Goal: Task Accomplishment & Management: Manage account settings

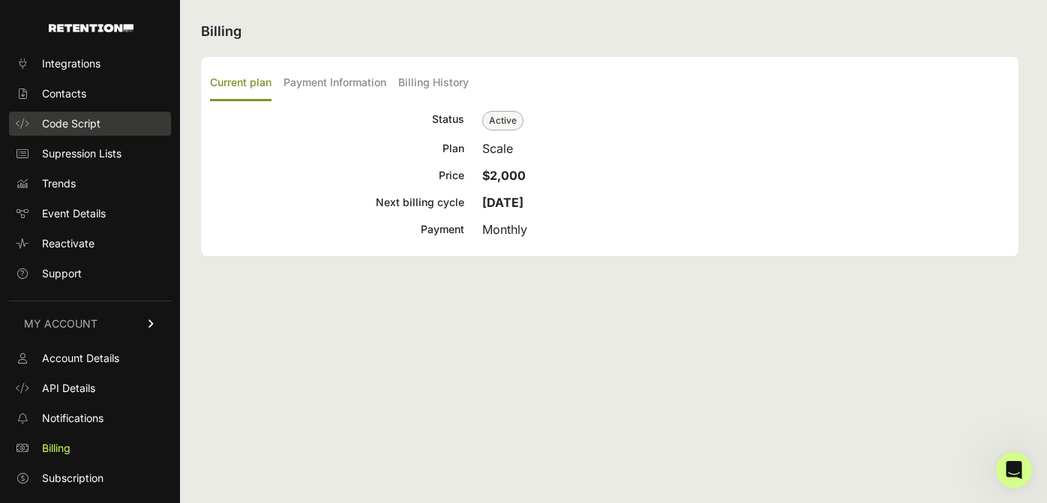
scroll to position [59, 0]
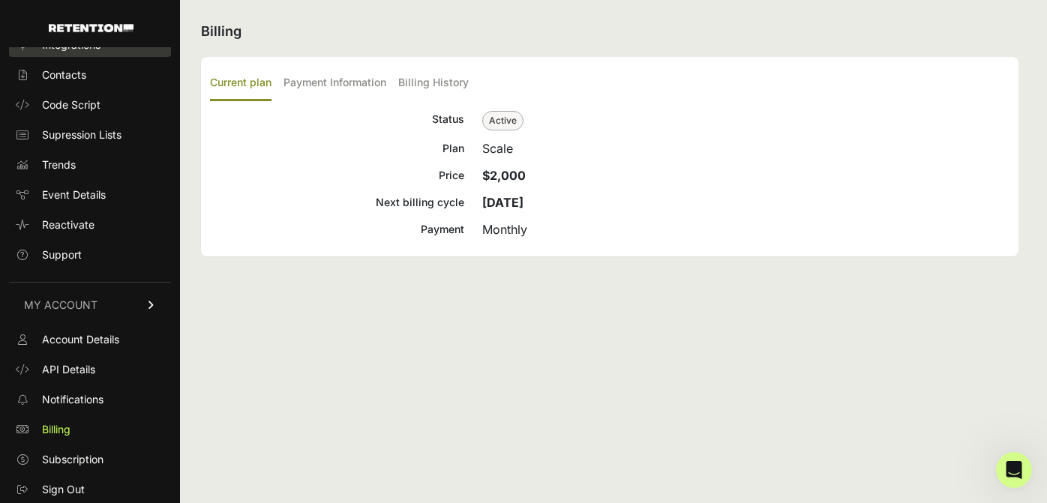
click at [89, 50] on span "Integrations" at bounding box center [71, 45] width 59 height 15
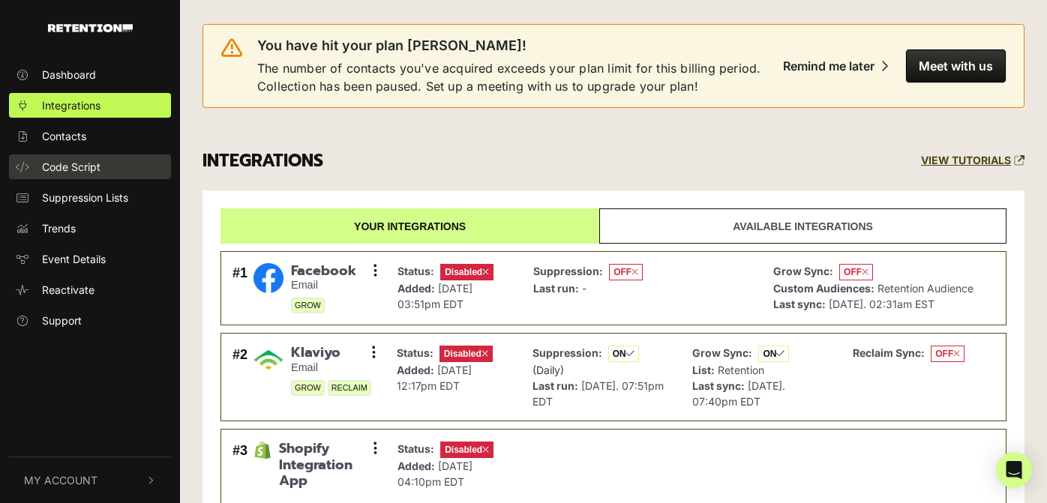
click at [137, 173] on link "Code Script" at bounding box center [90, 167] width 162 height 25
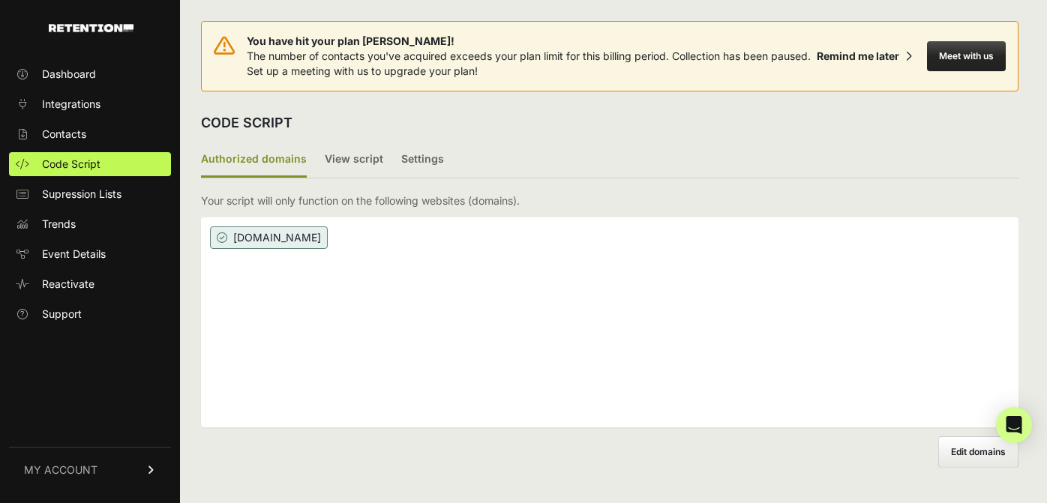
click at [284, 246] on span "[DOMAIN_NAME]" at bounding box center [269, 238] width 118 height 23
click at [325, 156] on label "View script" at bounding box center [354, 160] width 59 height 35
click at [0, 0] on input "View script" at bounding box center [0, 0] width 0 height 0
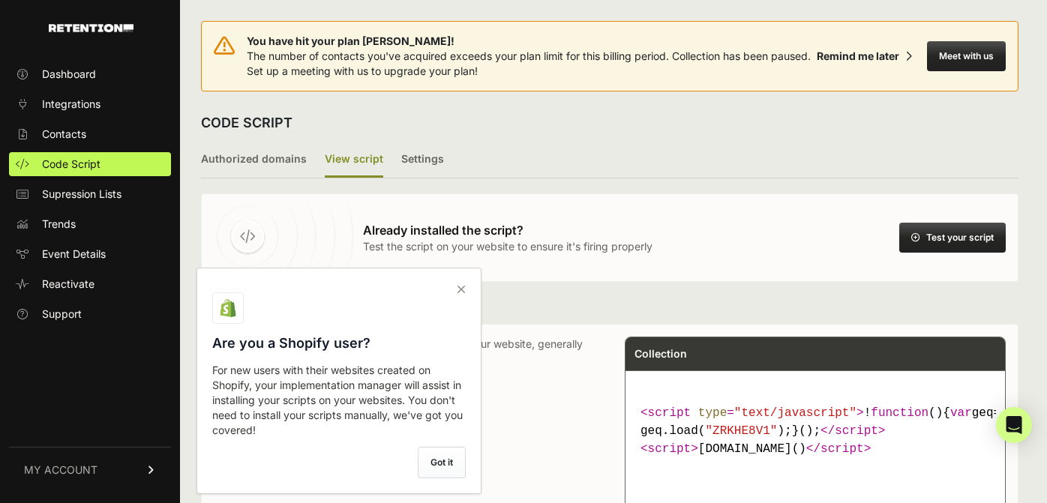
click at [459, 297] on icon at bounding box center [461, 290] width 21 height 24
click at [0, 0] on input "checkbox" at bounding box center [0, 0] width 0 height 0
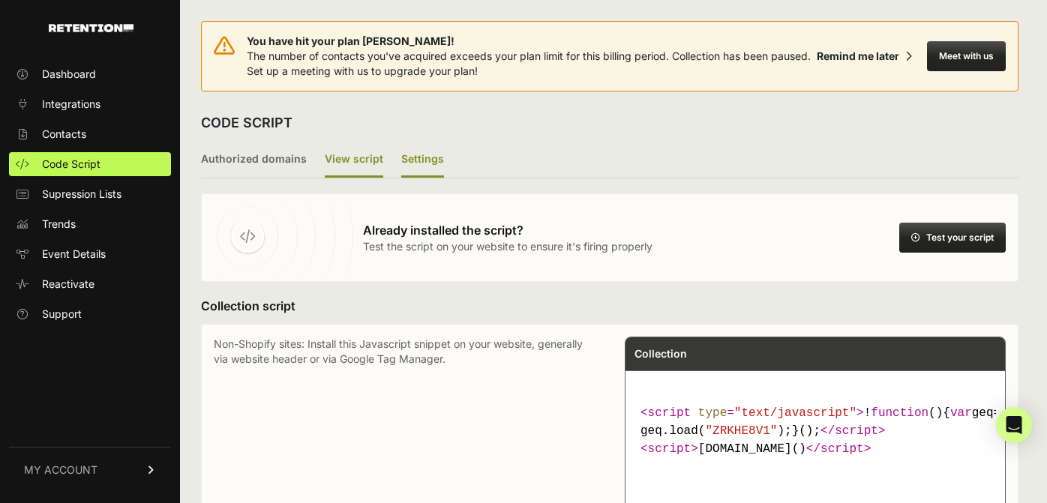
click at [428, 157] on label "Settings" at bounding box center [422, 160] width 43 height 35
click at [0, 0] on input "Settings" at bounding box center [0, 0] width 0 height 0
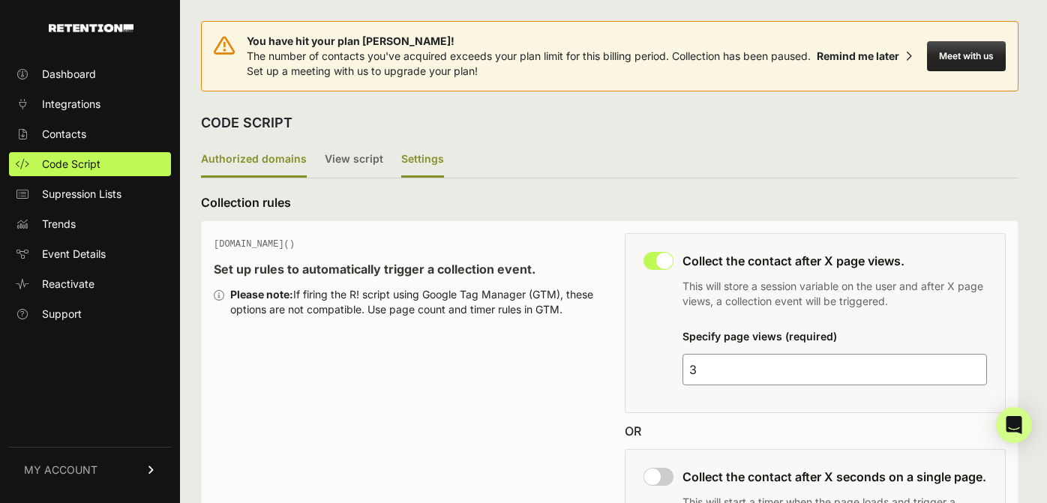
click at [253, 157] on label "Authorized domains" at bounding box center [254, 160] width 106 height 35
click at [0, 0] on input "Authorized domains" at bounding box center [0, 0] width 0 height 0
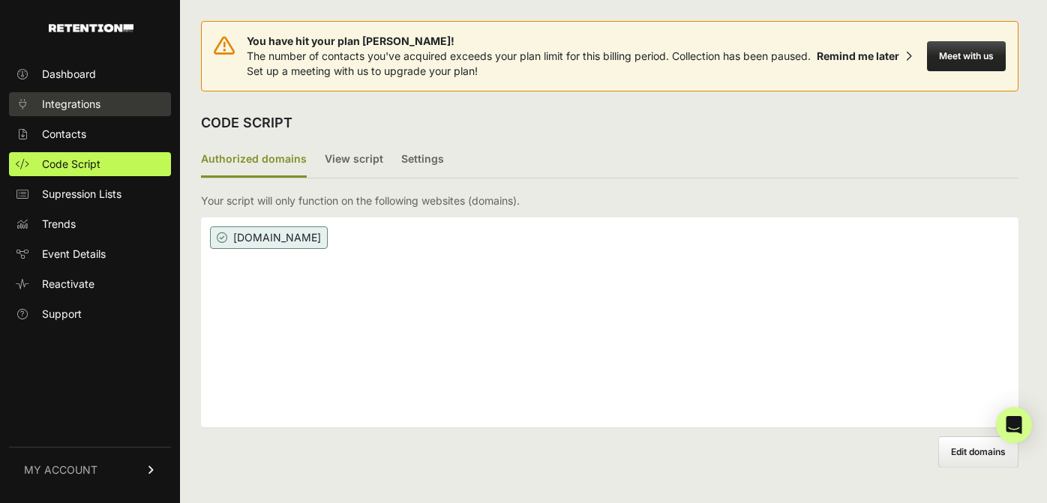
click at [100, 101] on span "Integrations" at bounding box center [71, 104] width 59 height 15
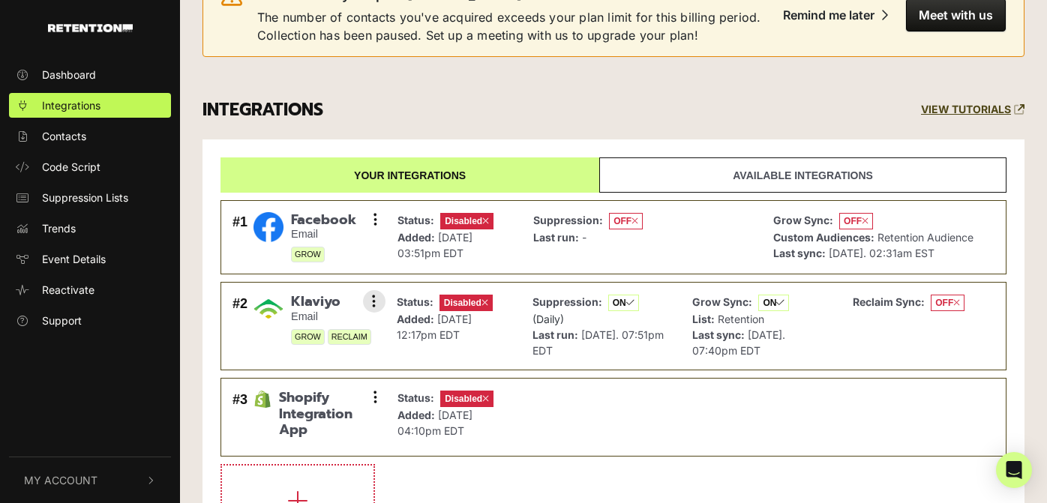
scroll to position [127, 0]
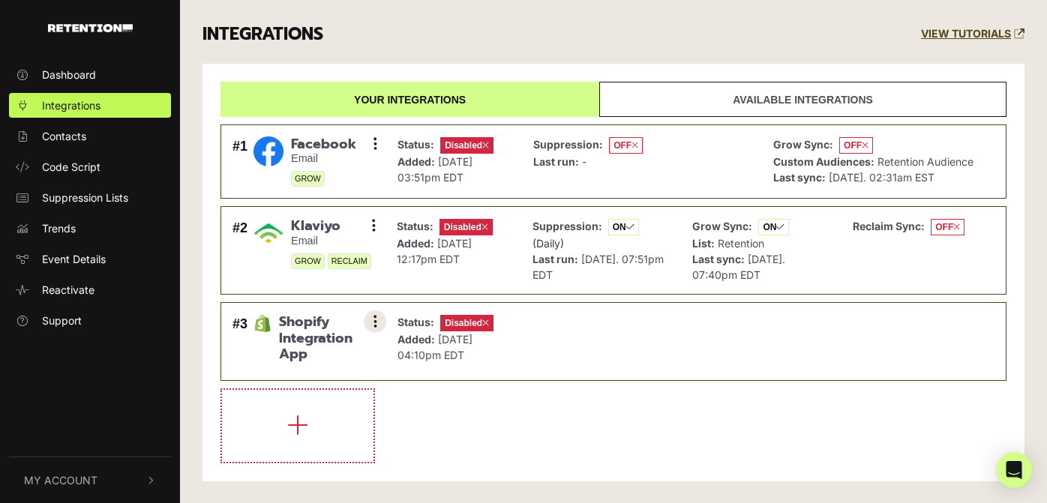
click at [374, 327] on icon at bounding box center [376, 321] width 4 height 15
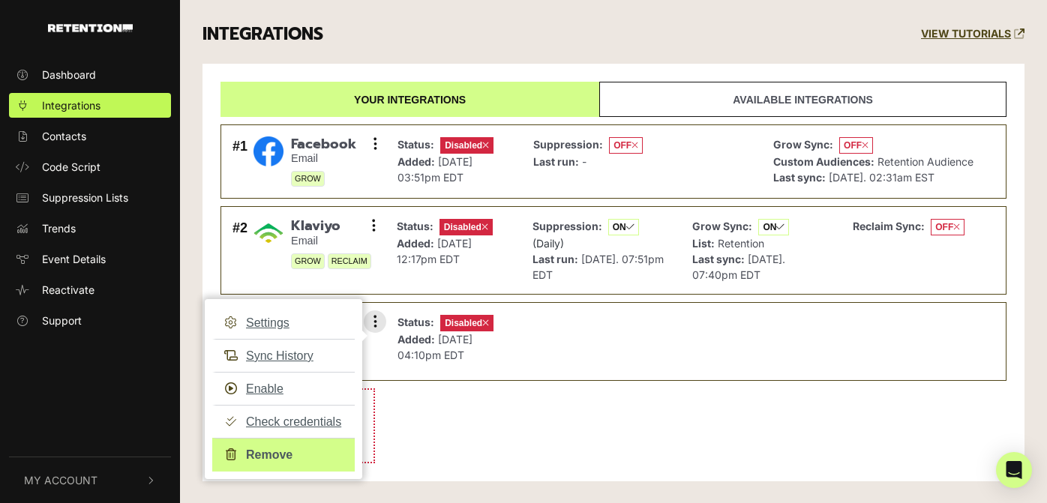
click at [272, 456] on link "Remove" at bounding box center [283, 455] width 143 height 34
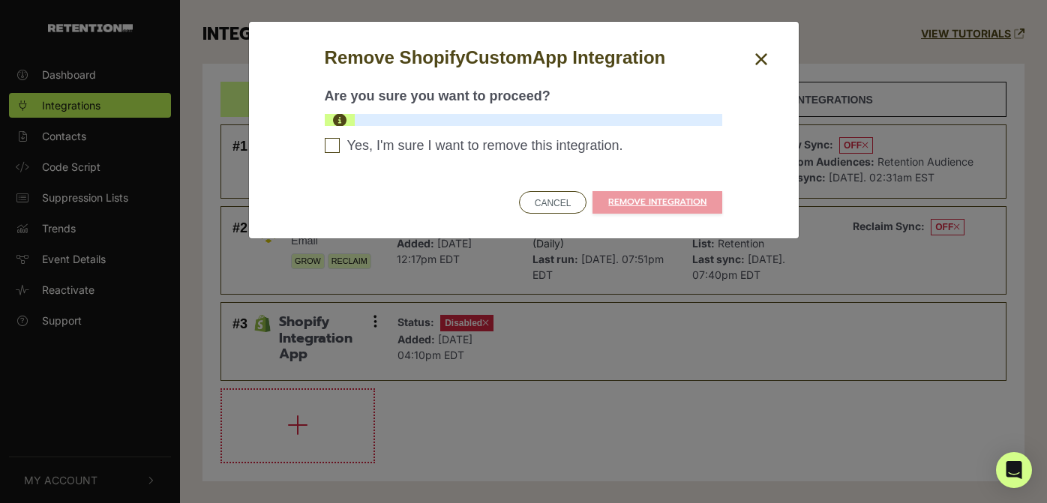
click at [487, 158] on label "Yes, I'm sure I want to remove this integration. Please confirm to continue" at bounding box center [524, 149] width 398 height 23
click at [340, 153] on input "Yes, I'm sure I want to remove this integration. Please confirm to continue" at bounding box center [332, 145] width 15 height 15
checkbox input "true"
click at [663, 191] on link "REMOVE INTEGRATION" at bounding box center [658, 202] width 130 height 23
